Goal: Find specific page/section: Find specific page/section

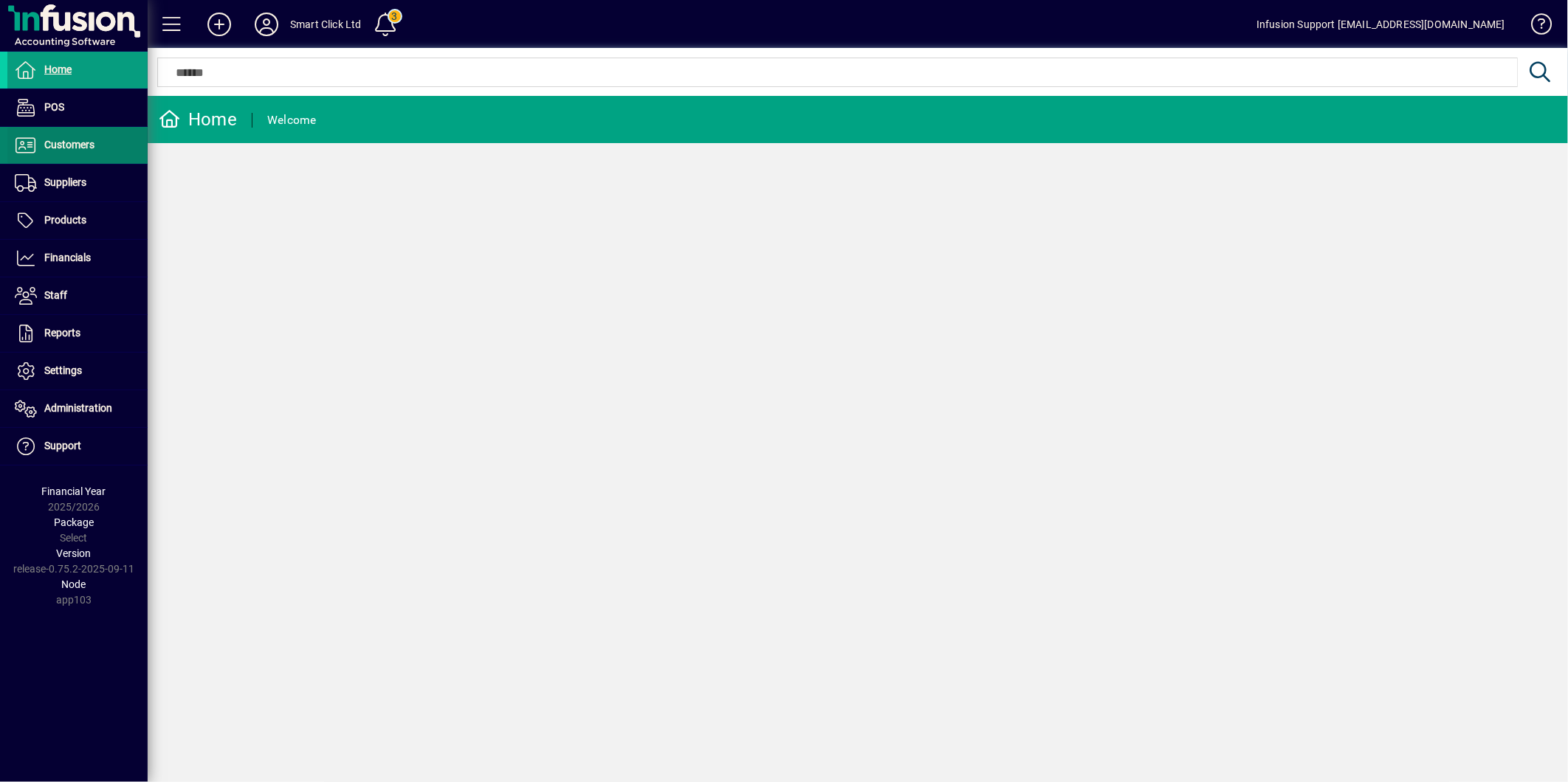
click at [62, 143] on span "Customers" at bounding box center [69, 144] width 50 height 12
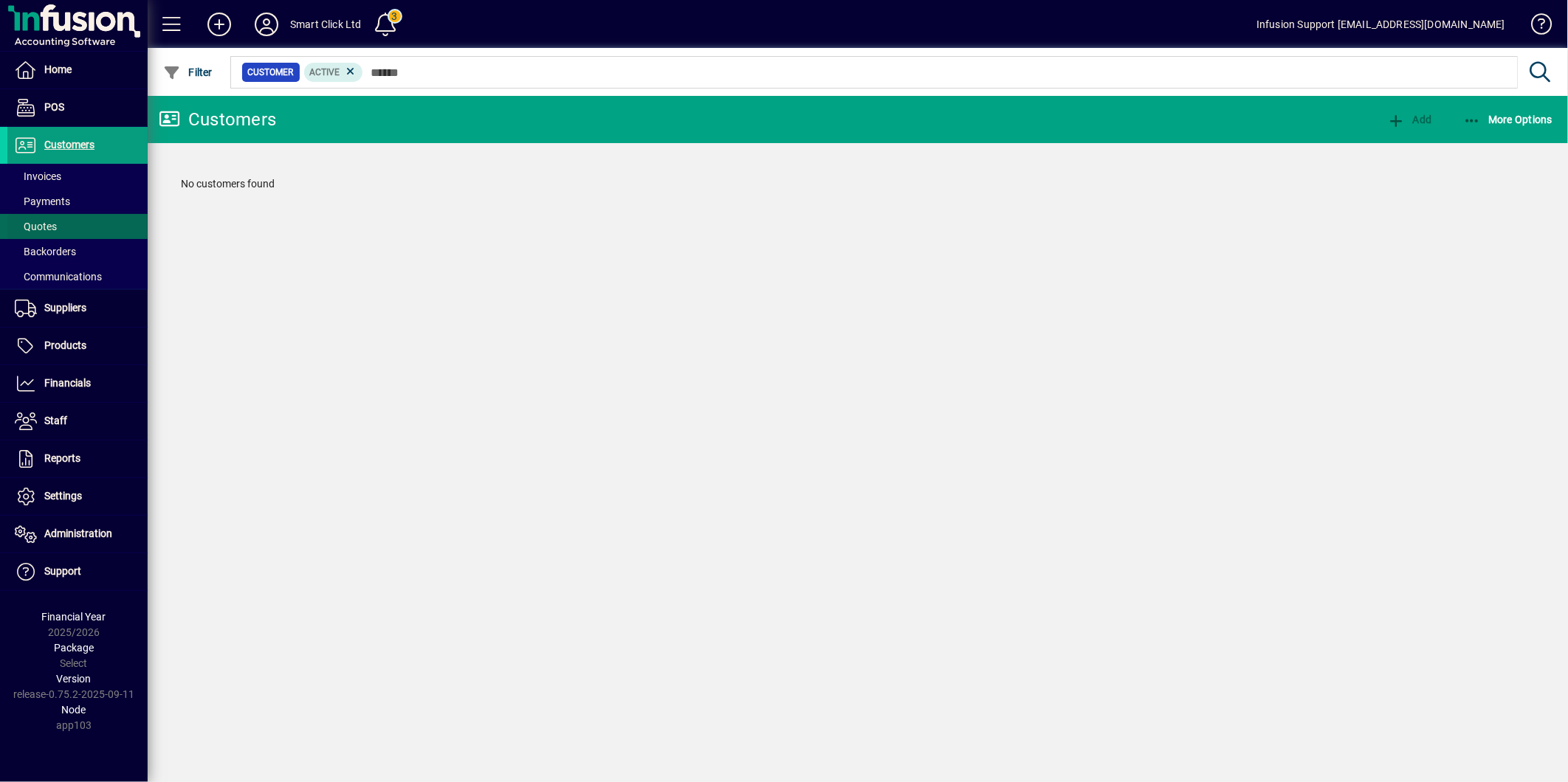
click at [50, 225] on span "Quotes" at bounding box center [35, 226] width 42 height 12
click at [261, 19] on icon at bounding box center [266, 24] width 29 height 24
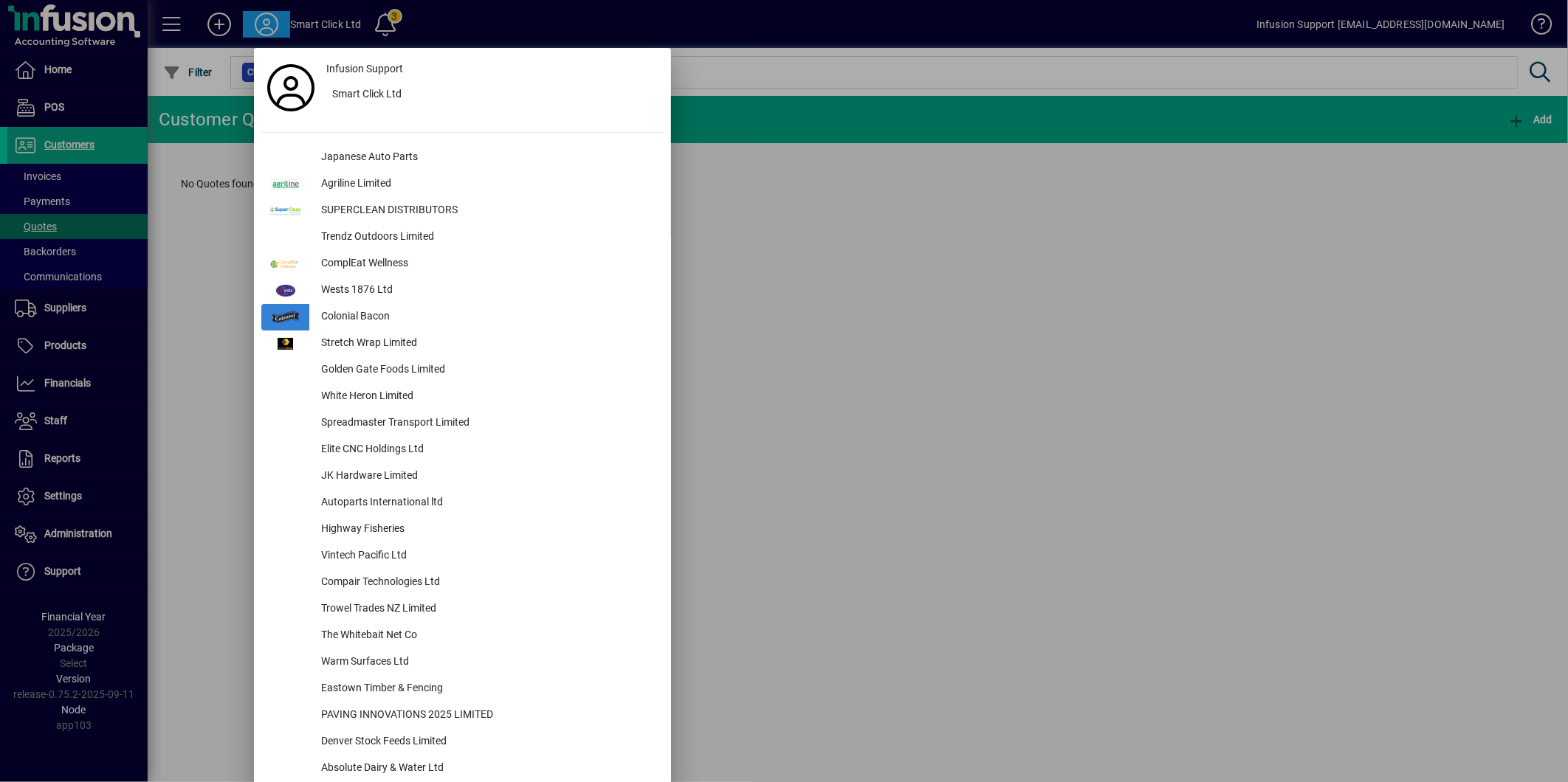
scroll to position [4517, 0]
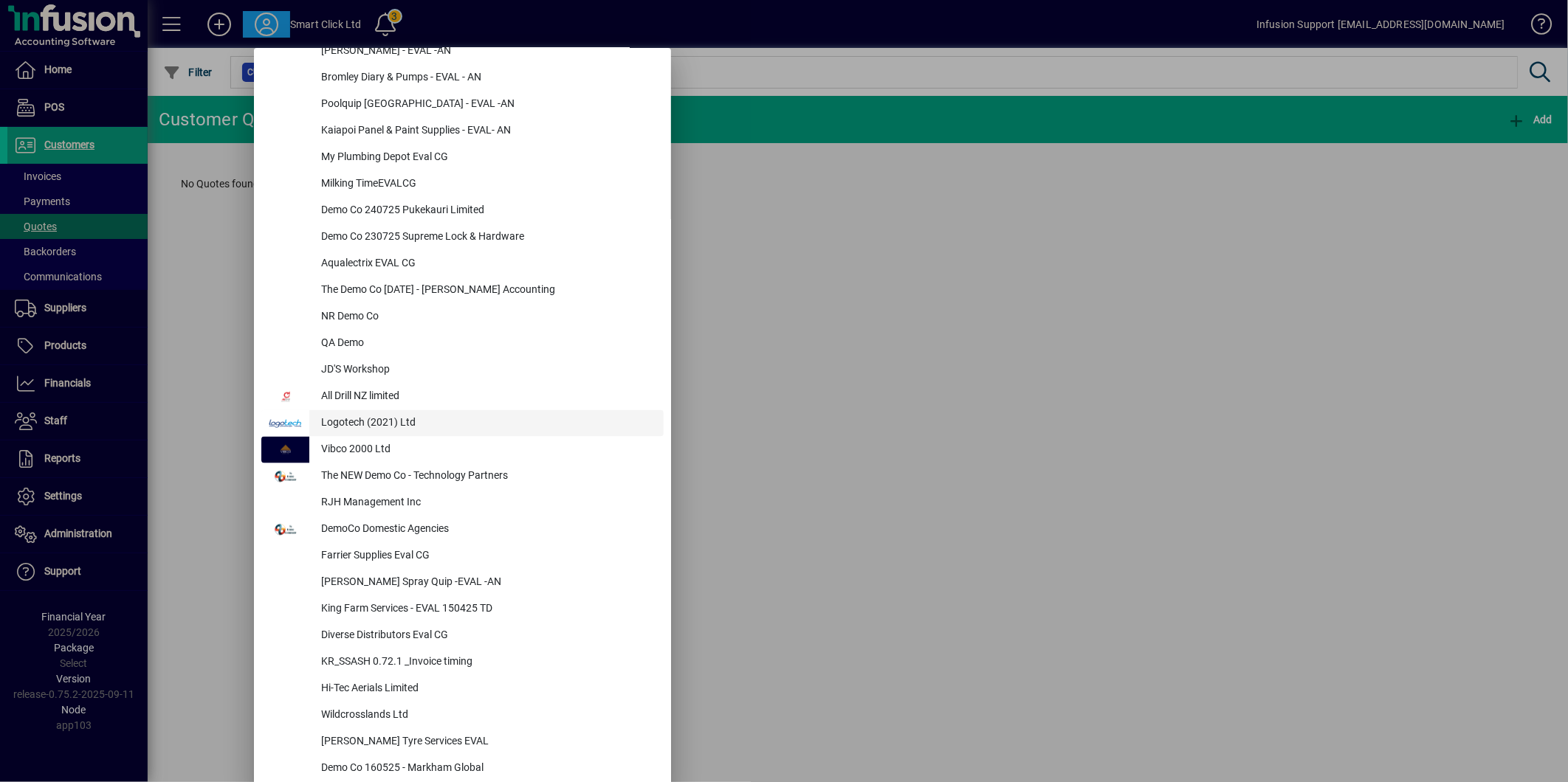
click at [393, 418] on div "Logotech (2021) Ltd" at bounding box center [486, 423] width 354 height 26
